Goal: Task Accomplishment & Management: Use online tool/utility

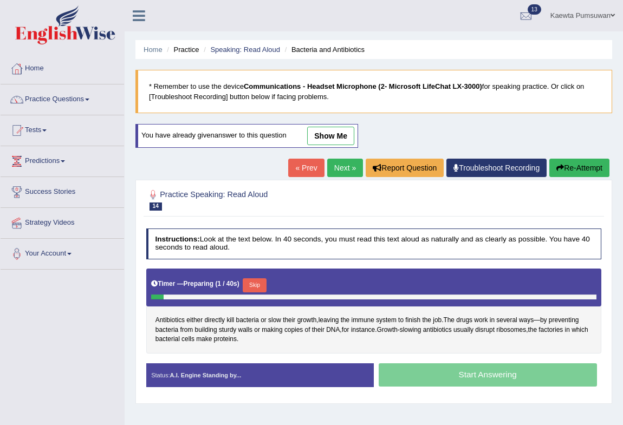
scroll to position [143, 0]
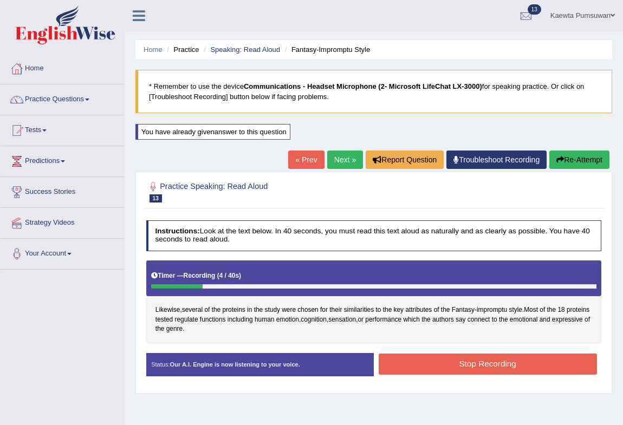
click at [416, 360] on button "Stop Recording" at bounding box center [487, 364] width 218 height 21
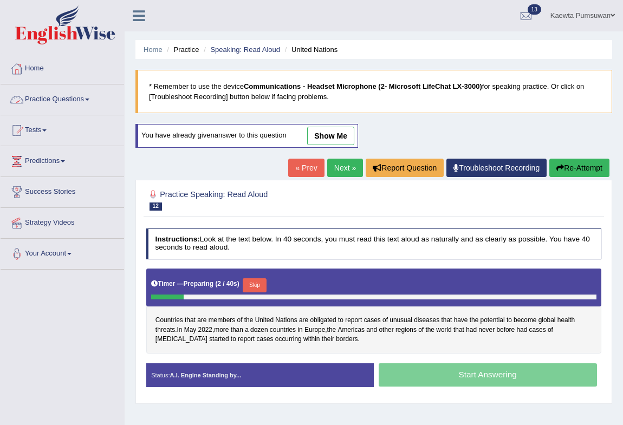
click at [37, 66] on link "Home" at bounding box center [62, 67] width 123 height 27
